Goal: Task Accomplishment & Management: Manage account settings

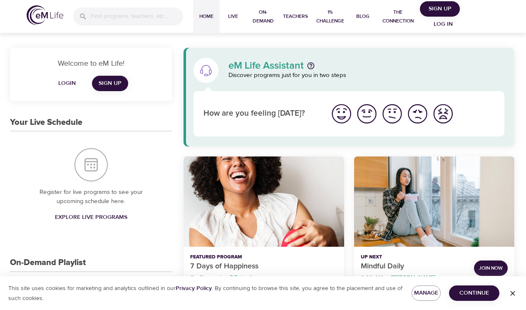
click at [69, 82] on span "Login" at bounding box center [67, 83] width 20 height 10
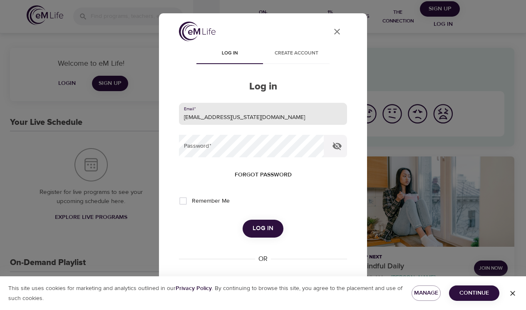
type input "[EMAIL_ADDRESS][US_STATE][DOMAIN_NAME]"
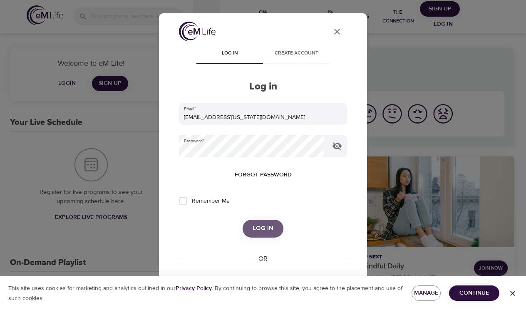
click at [265, 228] on span "Log in" at bounding box center [262, 228] width 21 height 11
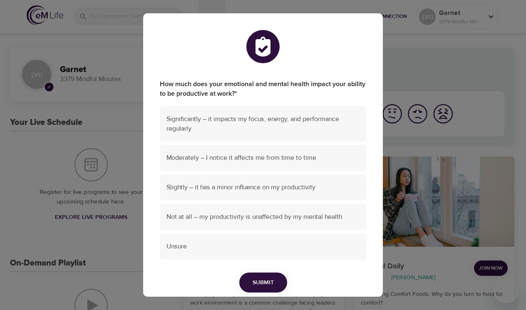
click at [518, 66] on div "How much does your emotional and mental health impact your ability to be produc…" at bounding box center [263, 155] width 526 height 310
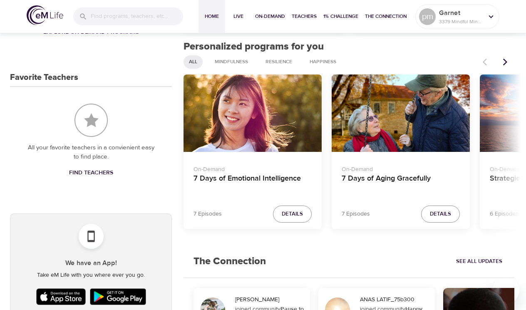
scroll to position [324, 0]
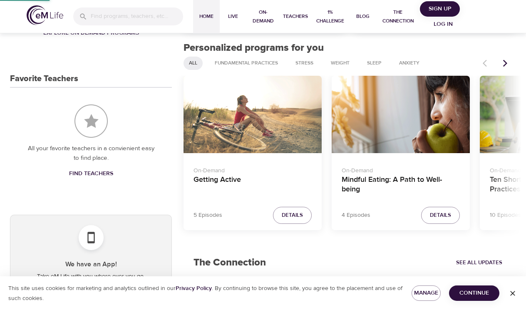
scroll to position [31, 0]
